Goal: Task Accomplishment & Management: Manage account settings

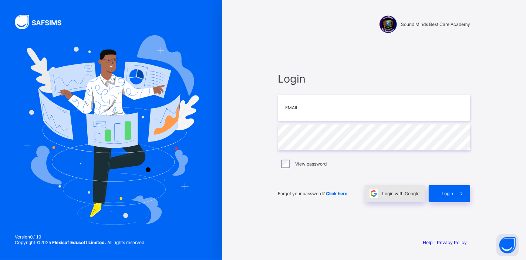
click at [389, 192] on span "Login with Google" at bounding box center [400, 194] width 37 height 6
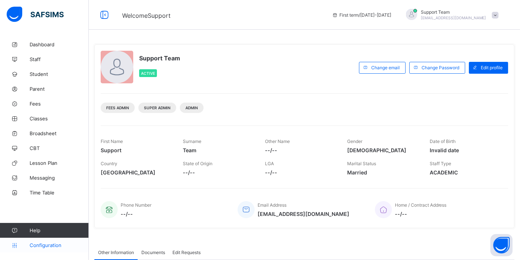
click at [46, 244] on span "Configuration" at bounding box center [59, 245] width 59 height 6
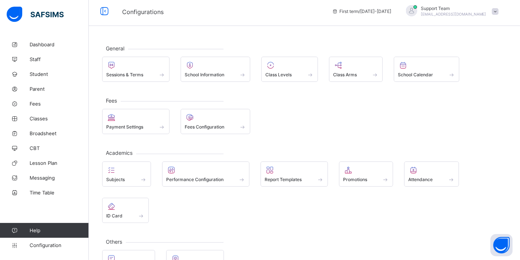
scroll to position [29, 0]
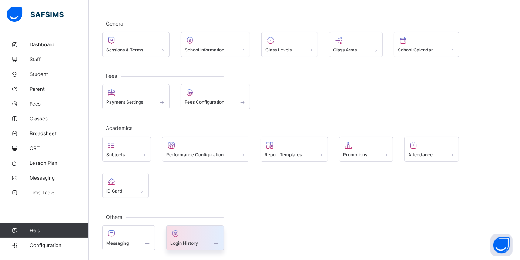
click at [195, 229] on div at bounding box center [195, 233] width 50 height 9
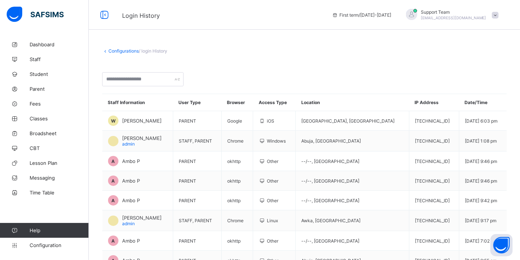
click at [472, 19] on span "oluwatooni@flexisaf.com" at bounding box center [454, 18] width 66 height 4
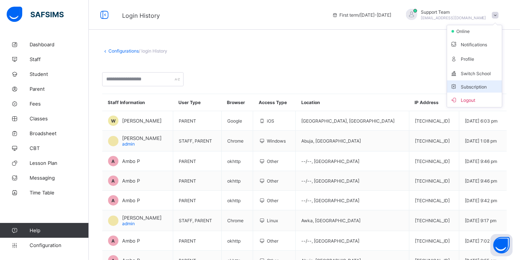
click at [462, 90] on li "Subscription" at bounding box center [474, 86] width 55 height 12
